Goal: Download file/media

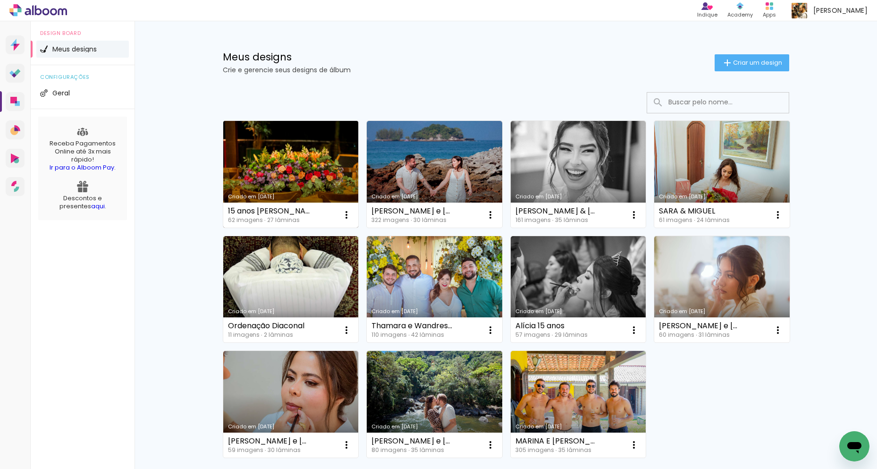
click at [280, 149] on link "Criado em [DATE]" at bounding box center [290, 174] width 135 height 107
